Goal: Transaction & Acquisition: Purchase product/service

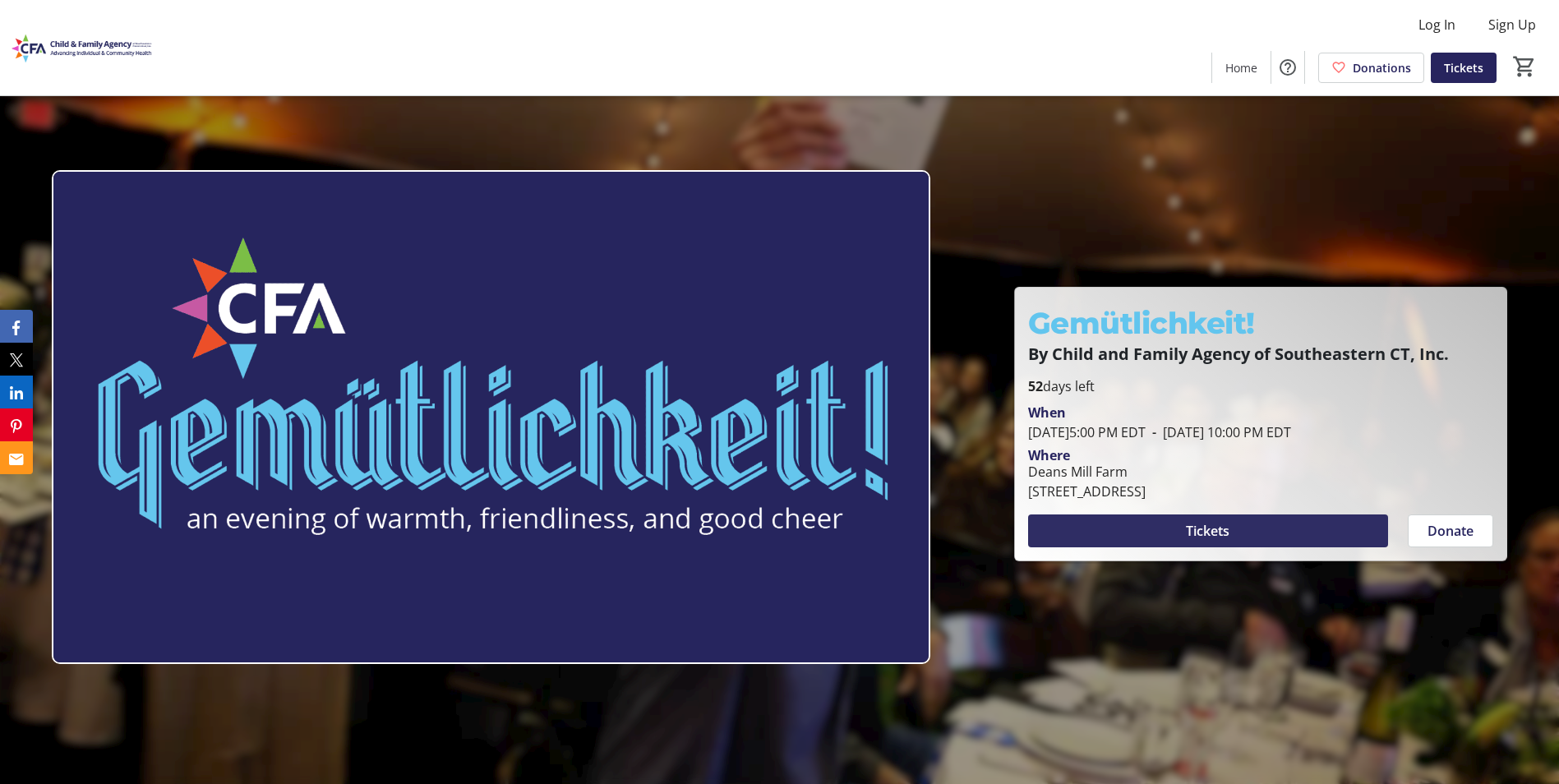
click at [1289, 528] on span at bounding box center [1208, 530] width 360 height 40
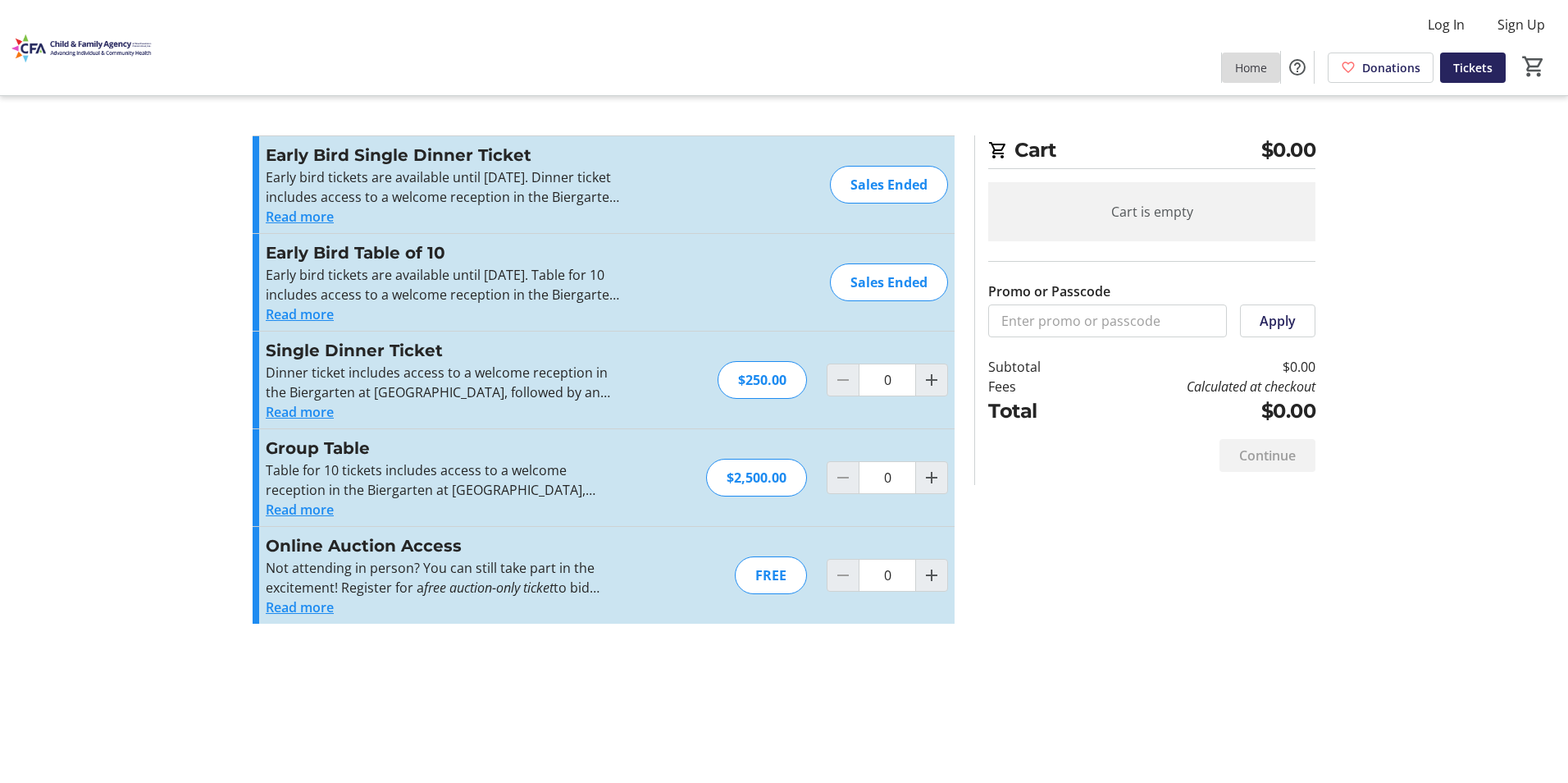
click at [1246, 67] on span "Home" at bounding box center [1251, 67] width 32 height 18
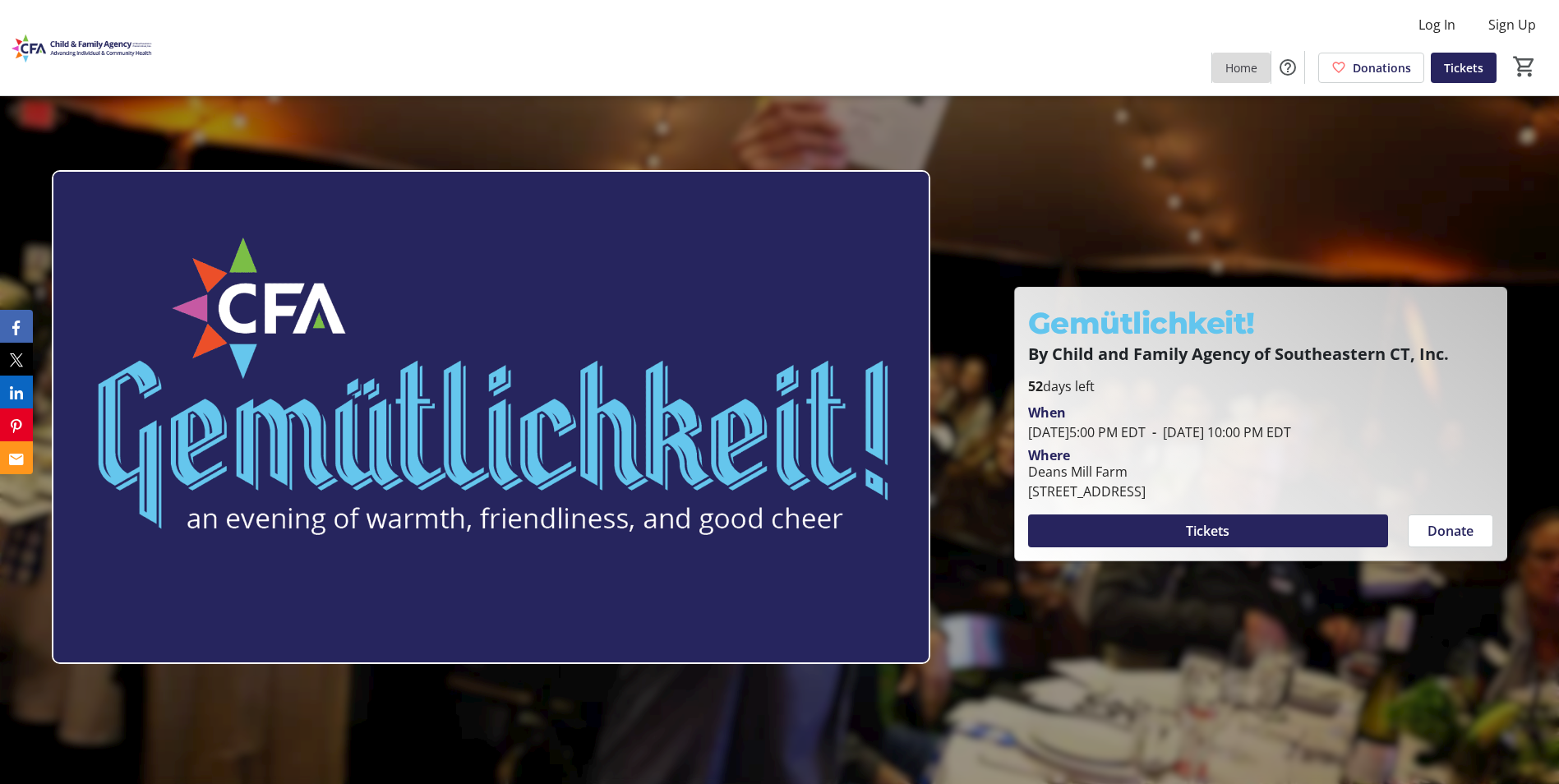
click at [1234, 66] on span "Home" at bounding box center [1241, 68] width 32 height 18
